Goal: Navigation & Orientation: Find specific page/section

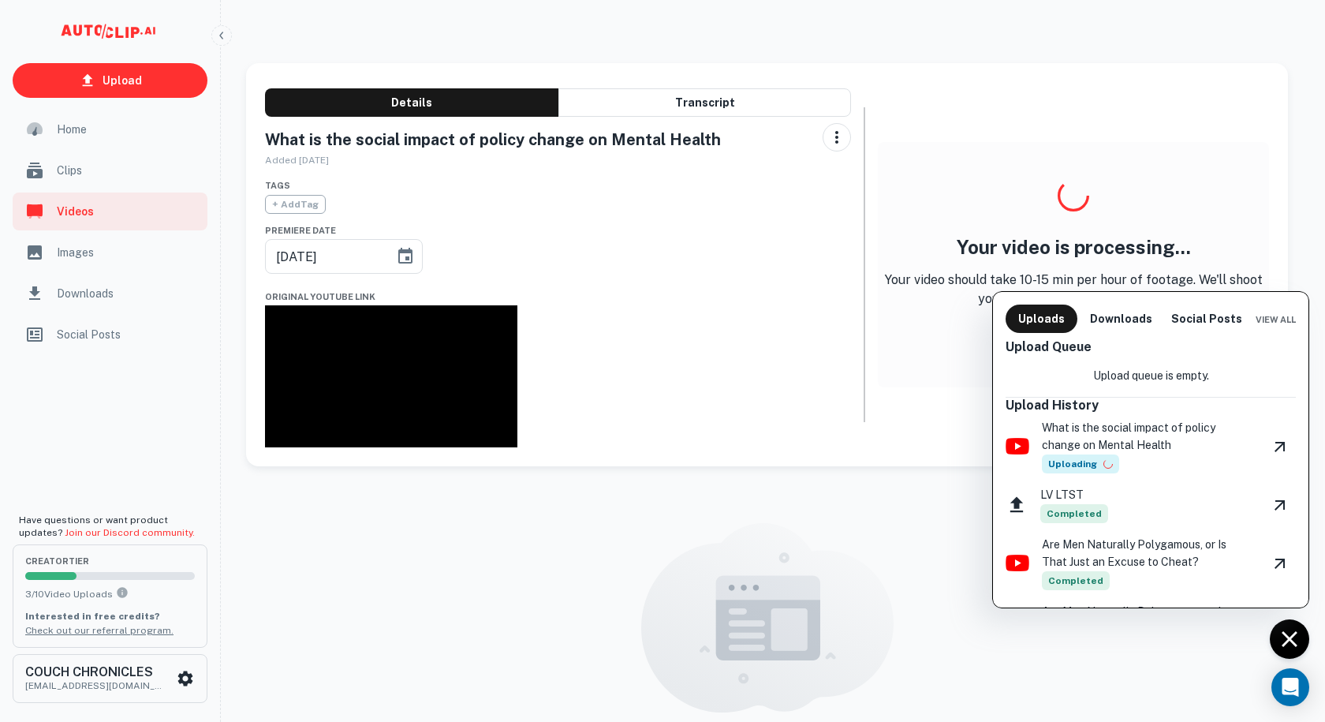
click at [85, 169] on div at bounding box center [662, 361] width 1325 height 722
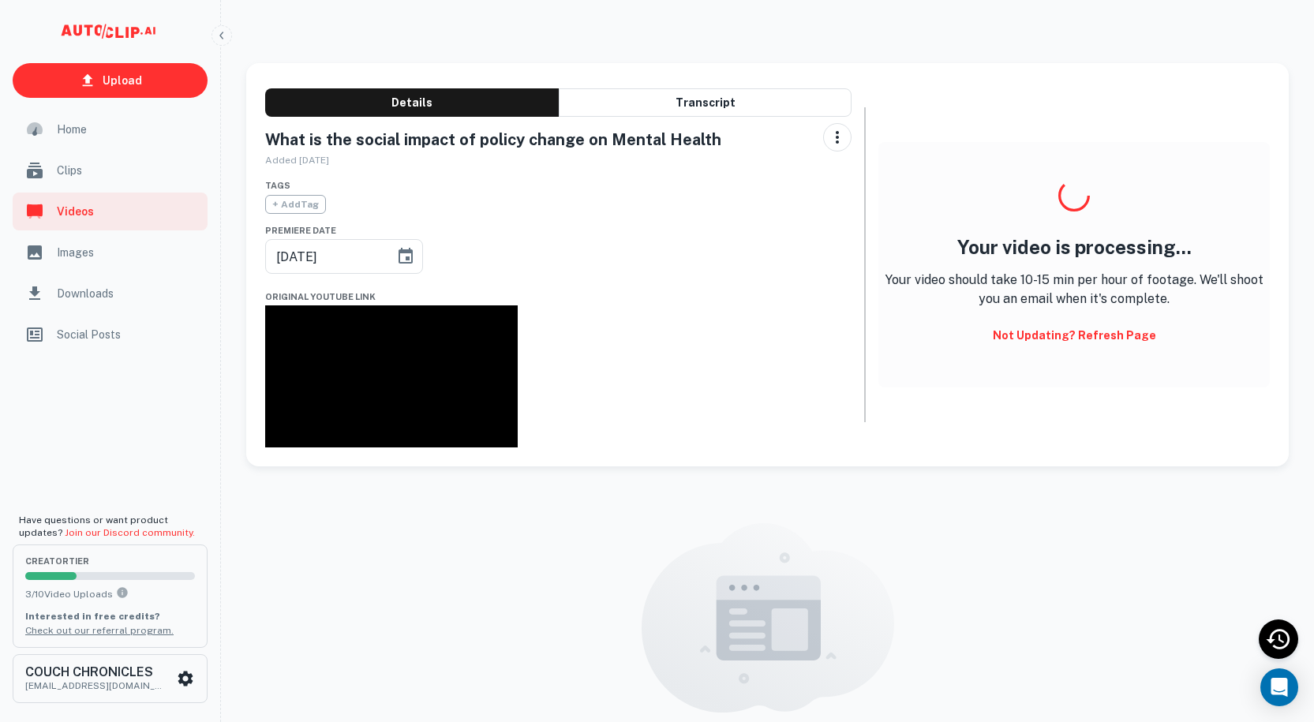
click at [76, 171] on span "Clips" at bounding box center [127, 170] width 141 height 17
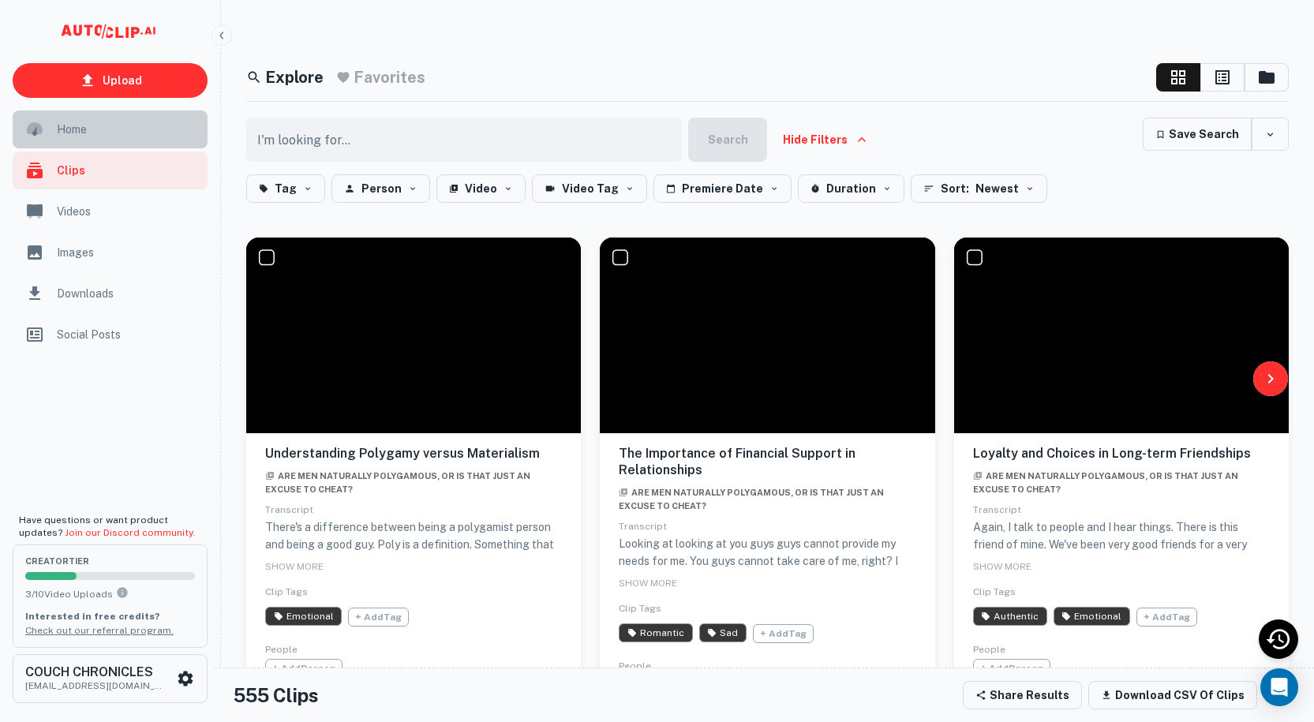
click at [81, 141] on div "Home" at bounding box center [110, 129] width 195 height 38
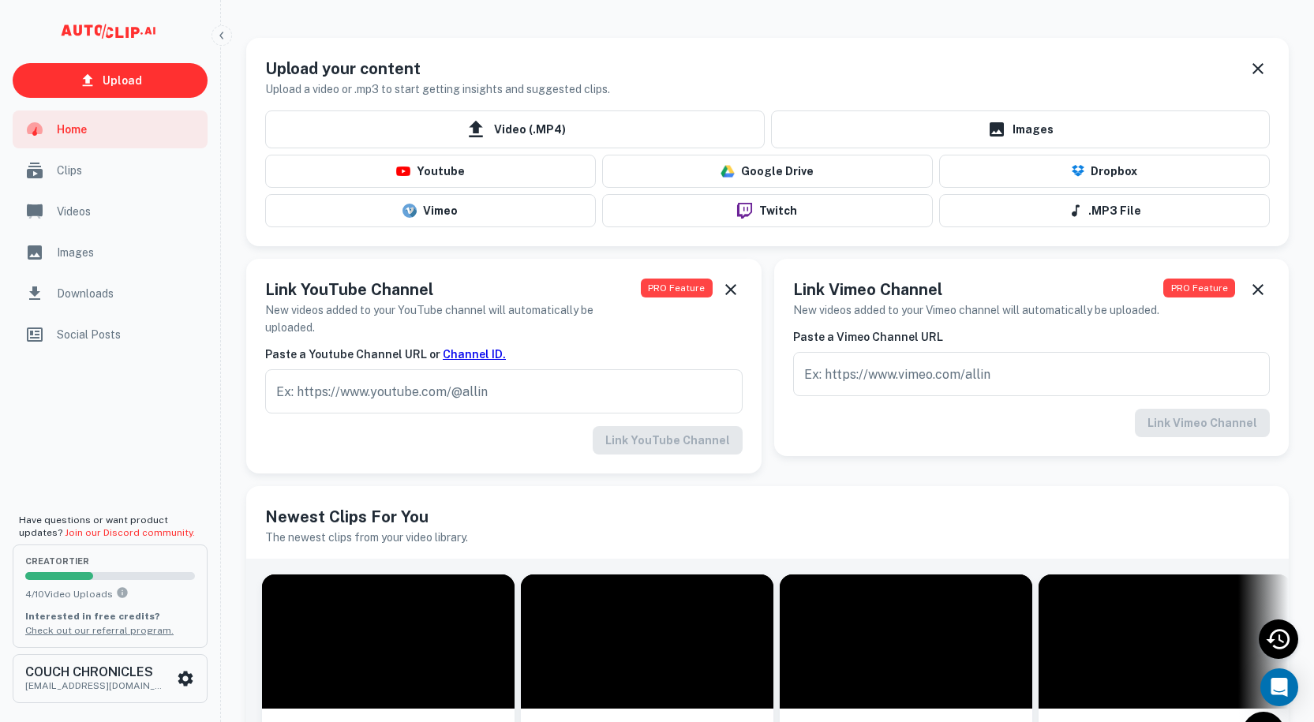
click at [84, 178] on span "Clips" at bounding box center [127, 170] width 141 height 17
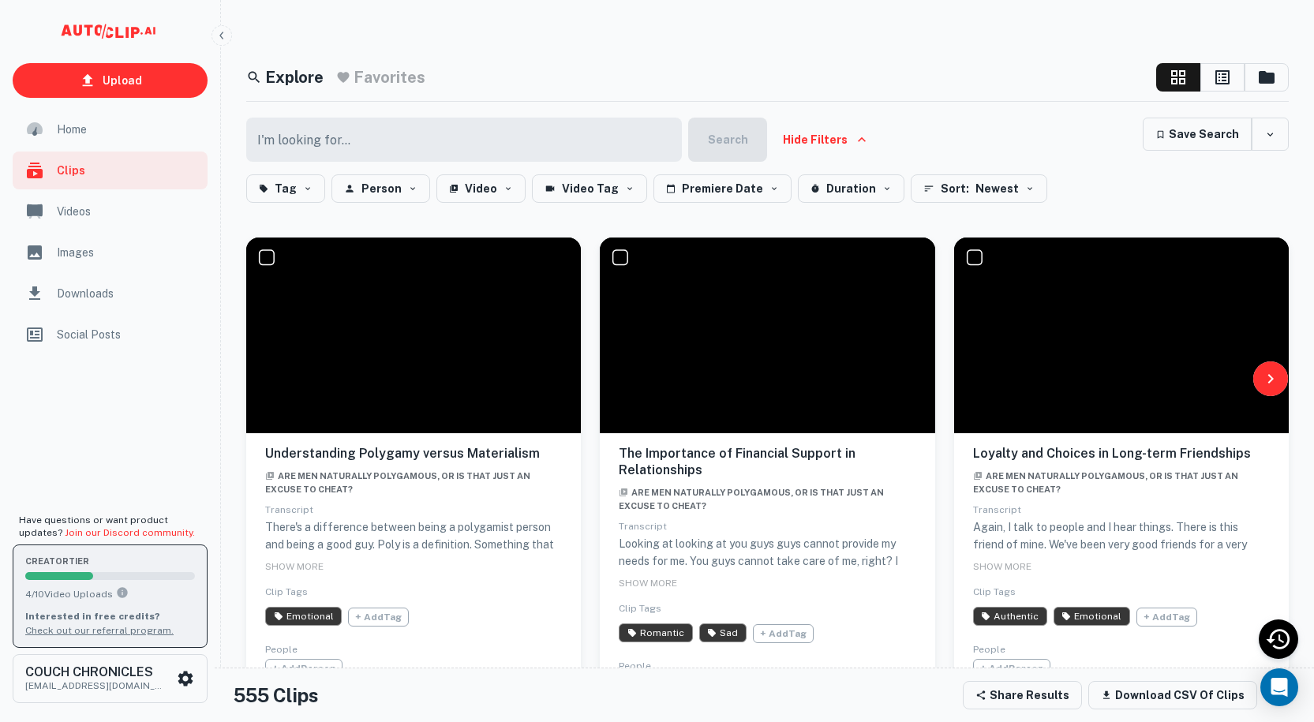
click at [77, 584] on div "creator Tier 4 / 10 Video Uploads Interested in free credits? Check out our ref…" at bounding box center [110, 596] width 170 height 82
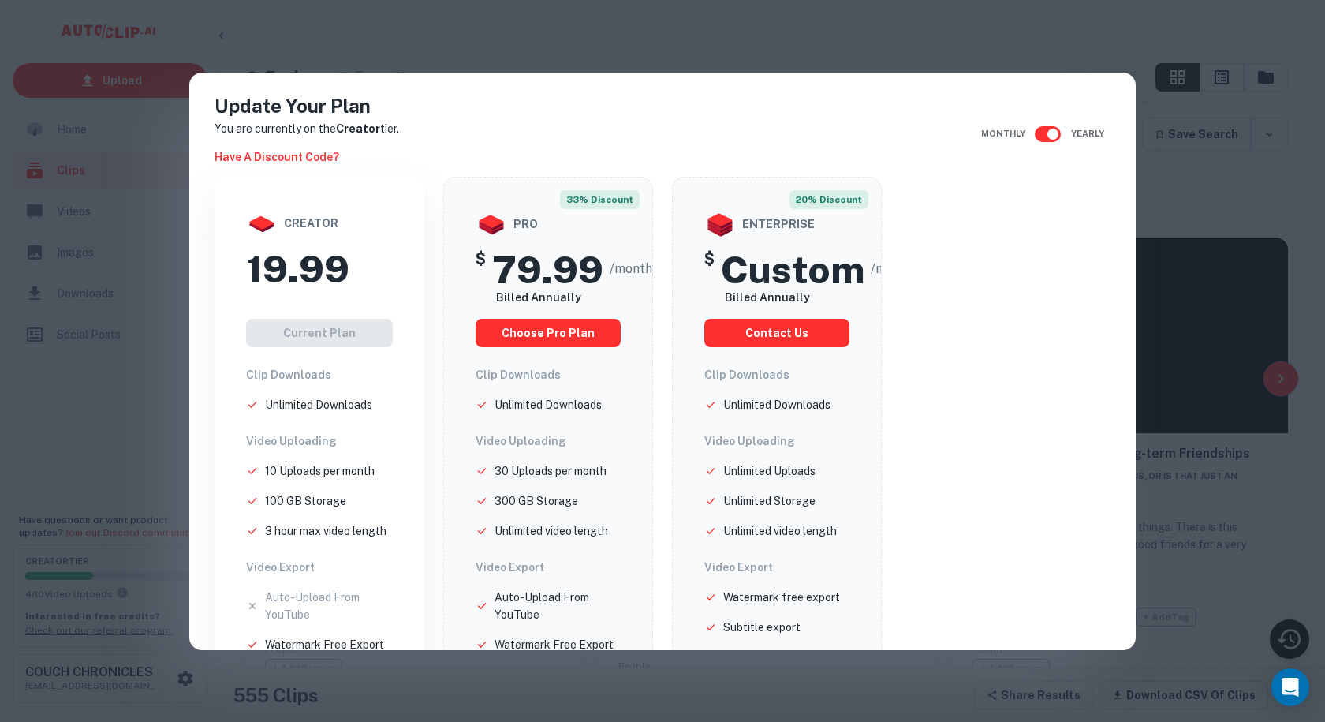
click at [154, 342] on div "Update Your Plan You are currently on the Creator tier. Have a discount code? M…" at bounding box center [662, 361] width 1325 height 722
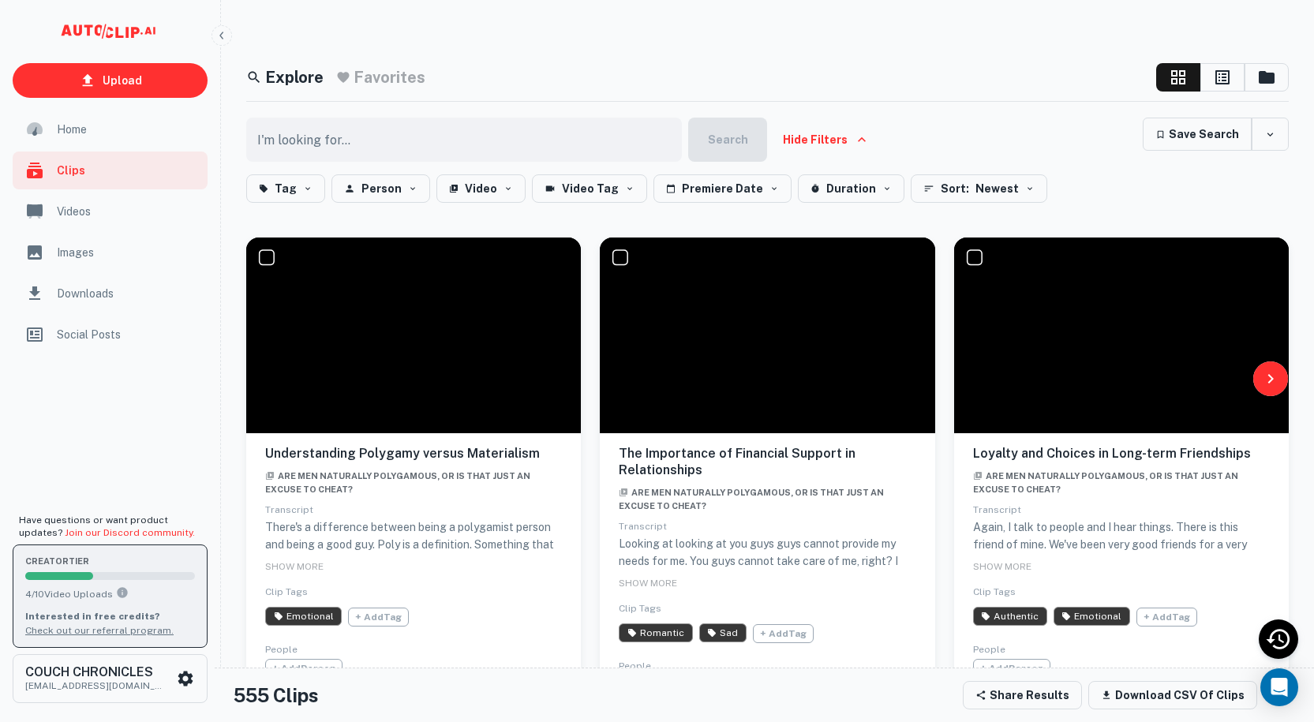
click at [56, 579] on div "scrollable content" at bounding box center [59, 576] width 68 height 8
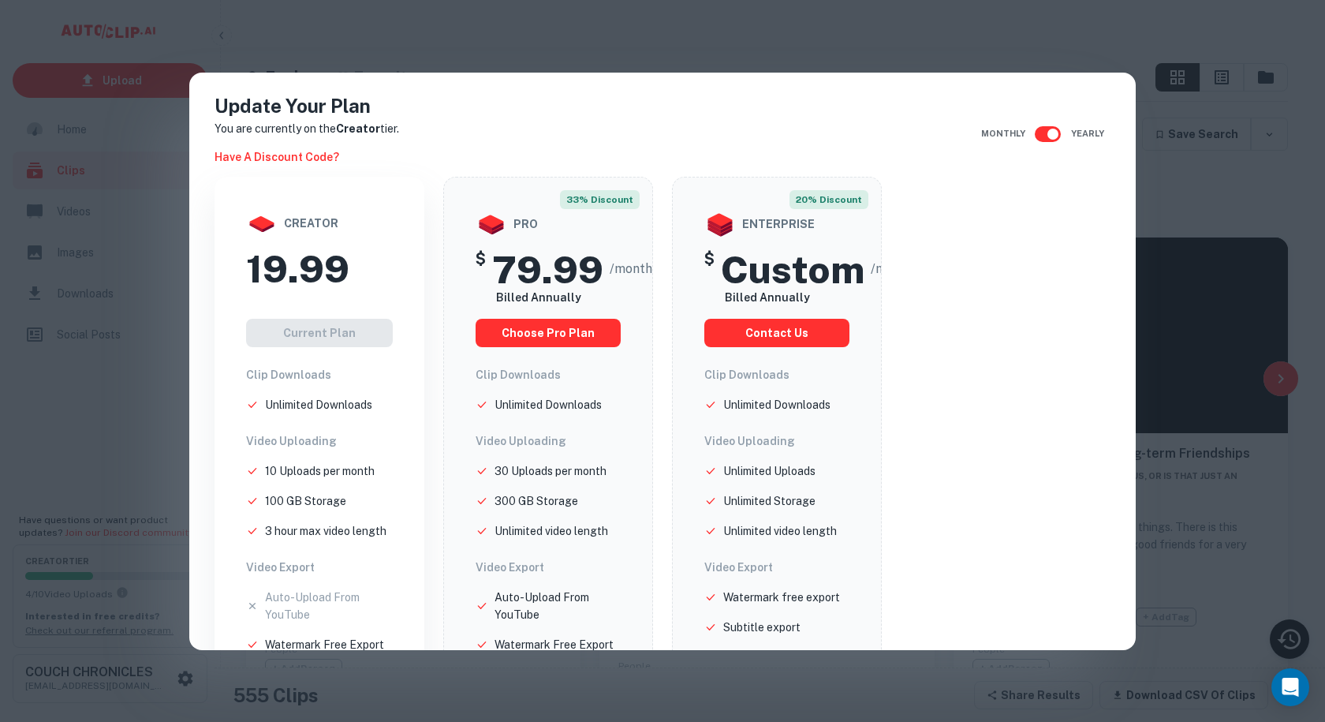
click at [197, 374] on div "Update Your Plan You are currently on the Creator tier. Have a discount code? M…" at bounding box center [662, 362] width 947 height 578
click at [161, 374] on div "Update Your Plan You are currently on the Creator tier. Have a discount code? M…" at bounding box center [662, 361] width 1325 height 722
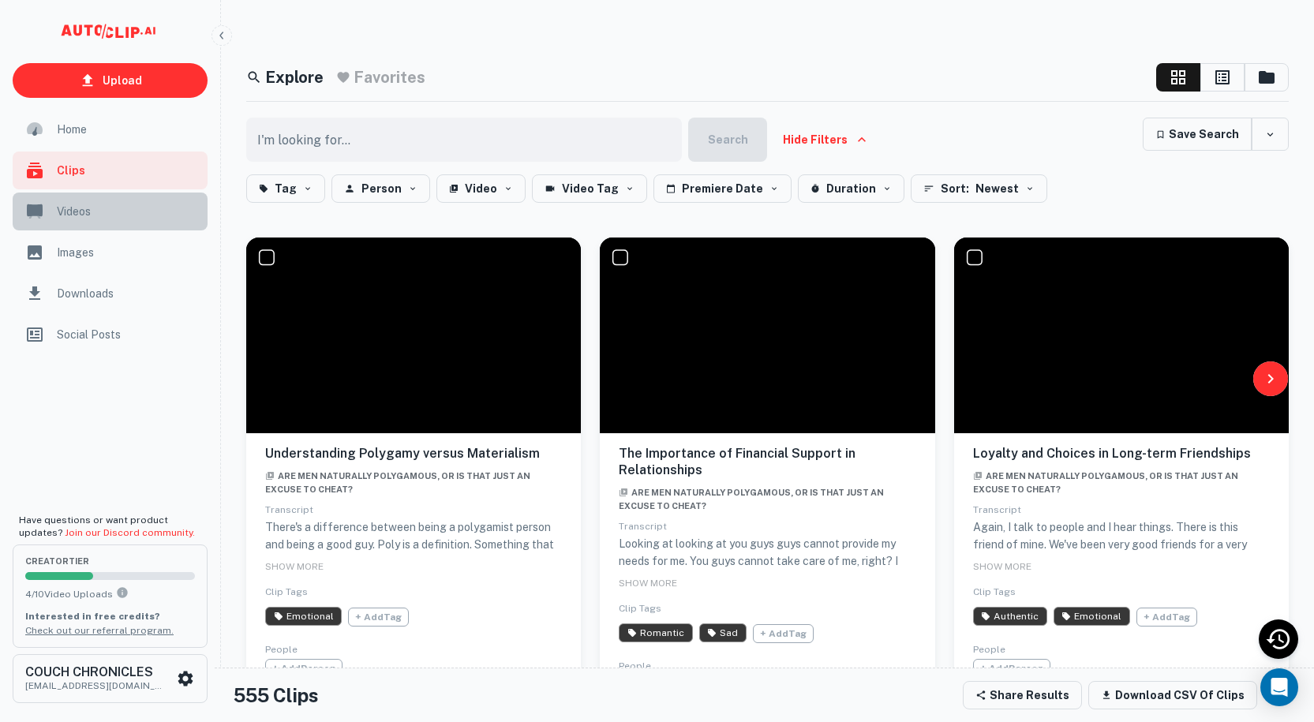
click at [103, 220] on div "Videos" at bounding box center [110, 212] width 195 height 38
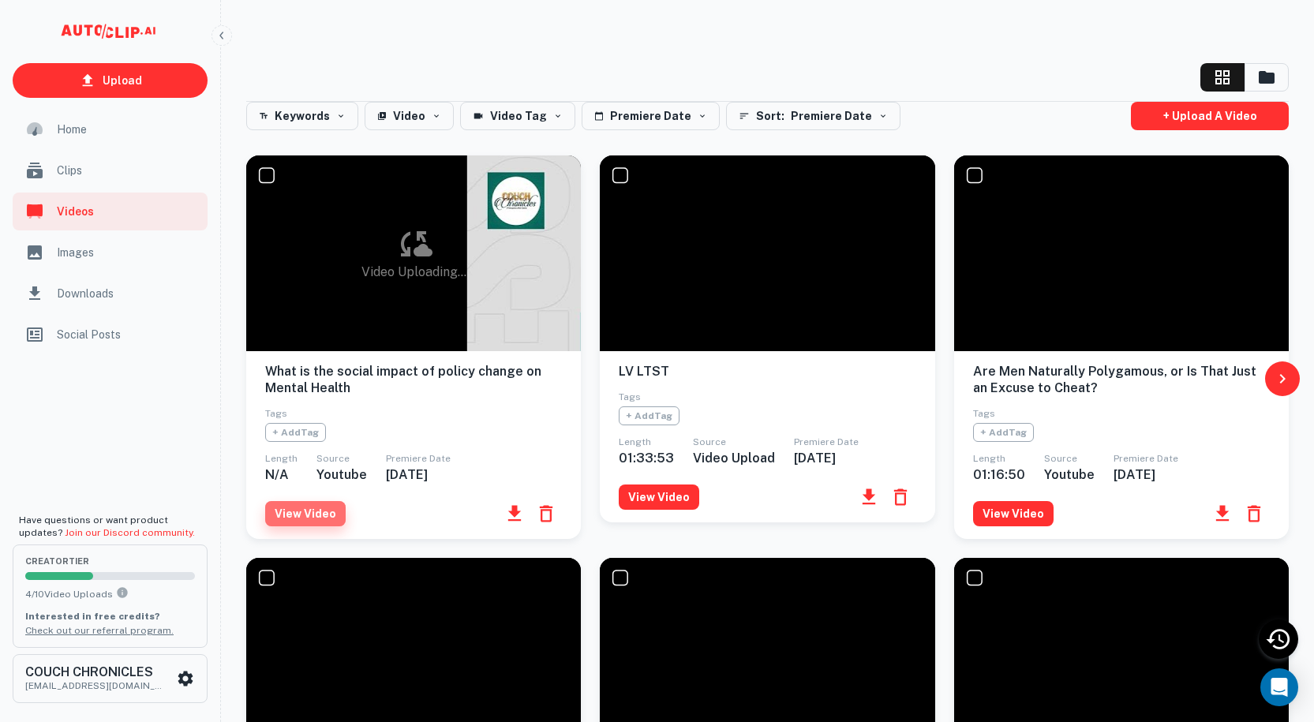
click at [302, 521] on button "View Video" at bounding box center [305, 513] width 80 height 25
